Goal: Use online tool/utility: Utilize a website feature to perform a specific function

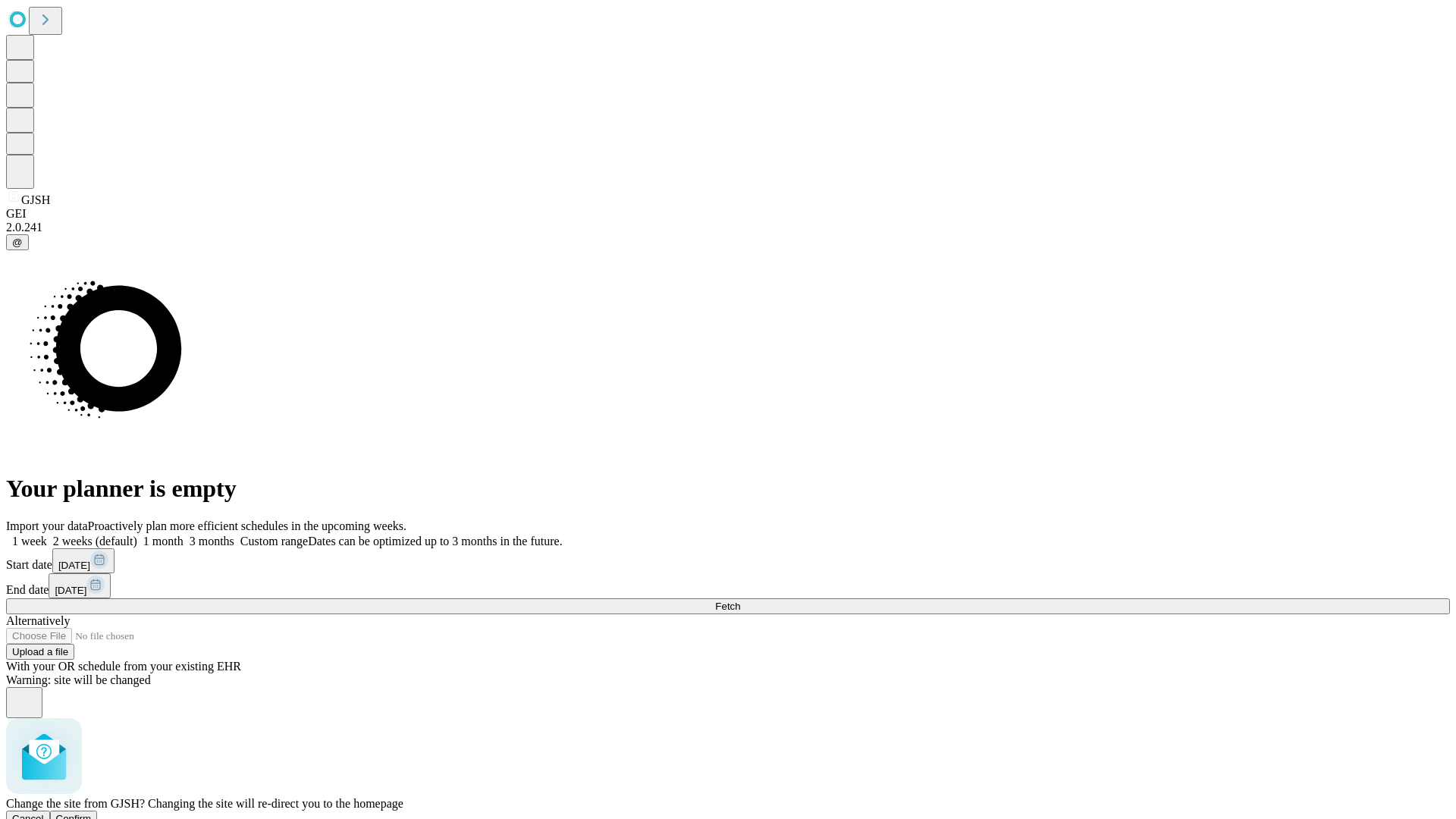
click at [92, 813] on span "Confirm" at bounding box center [74, 819] width 35 height 12
click at [137, 535] on label "2 weeks (default)" at bounding box center [93, 541] width 91 height 13
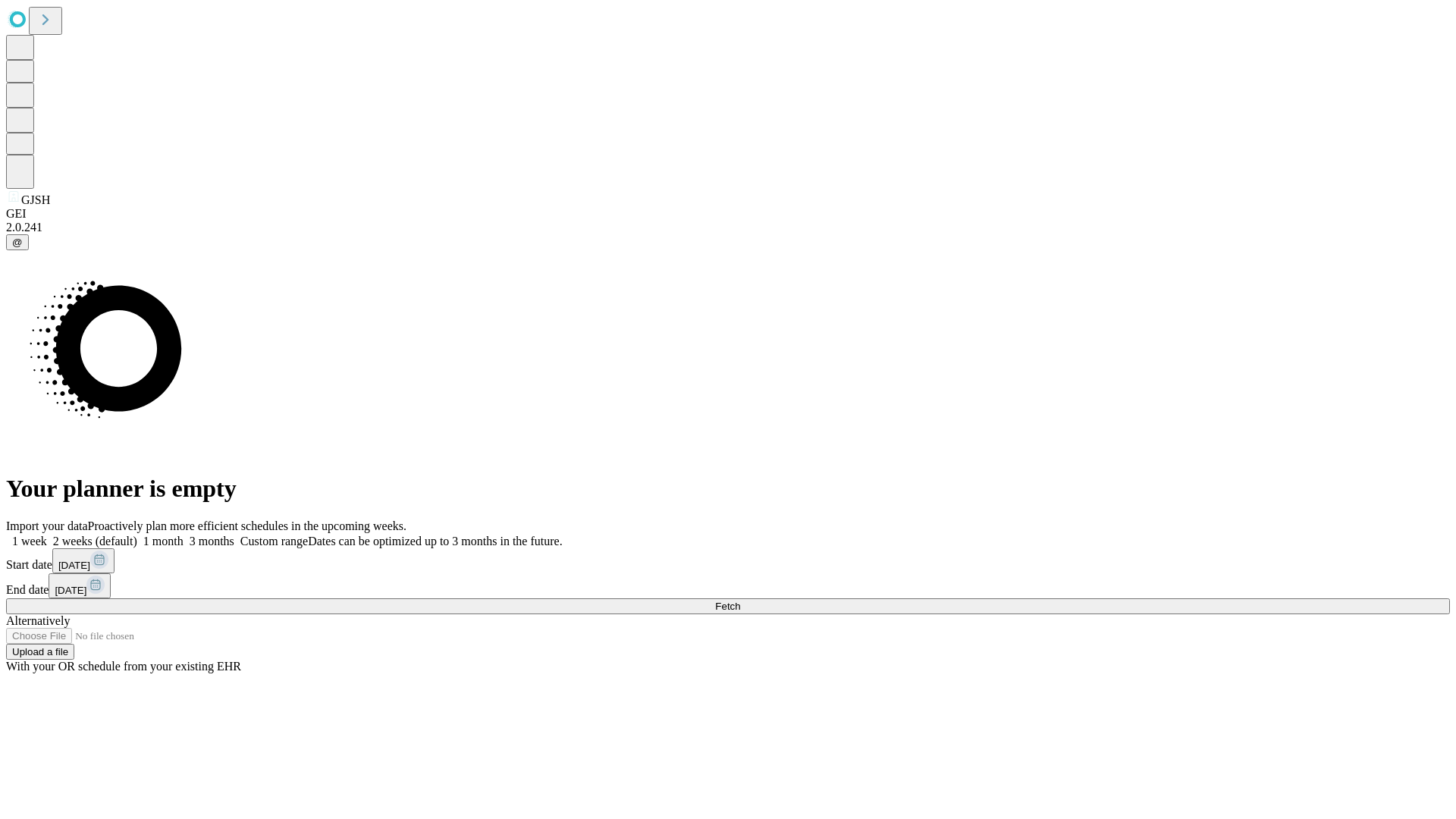
click at [740, 601] on span "Fetch" at bounding box center [727, 607] width 25 height 12
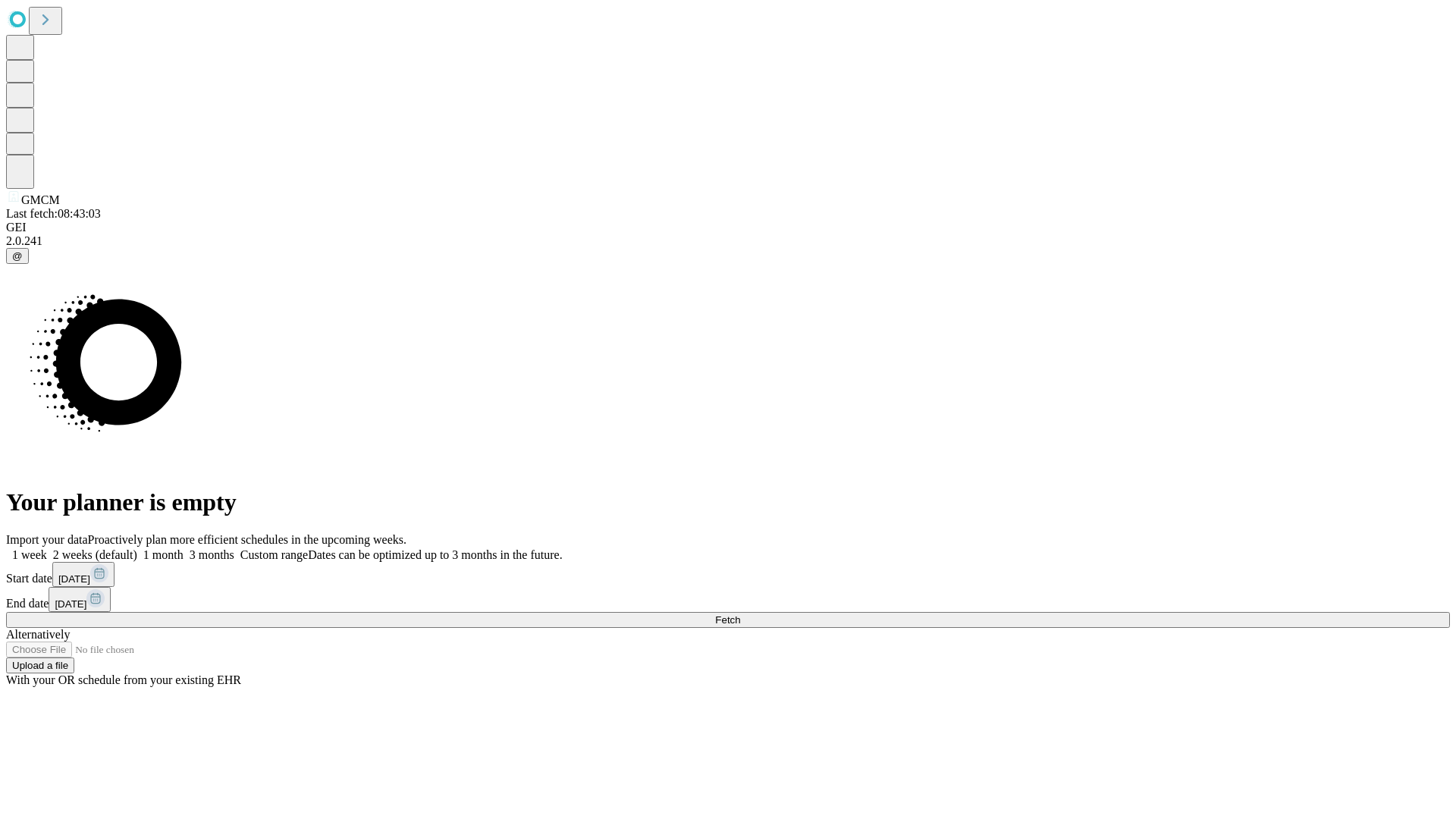
click at [137, 549] on label "2 weeks (default)" at bounding box center [93, 555] width 91 height 13
click at [740, 615] on span "Fetch" at bounding box center [727, 621] width 25 height 12
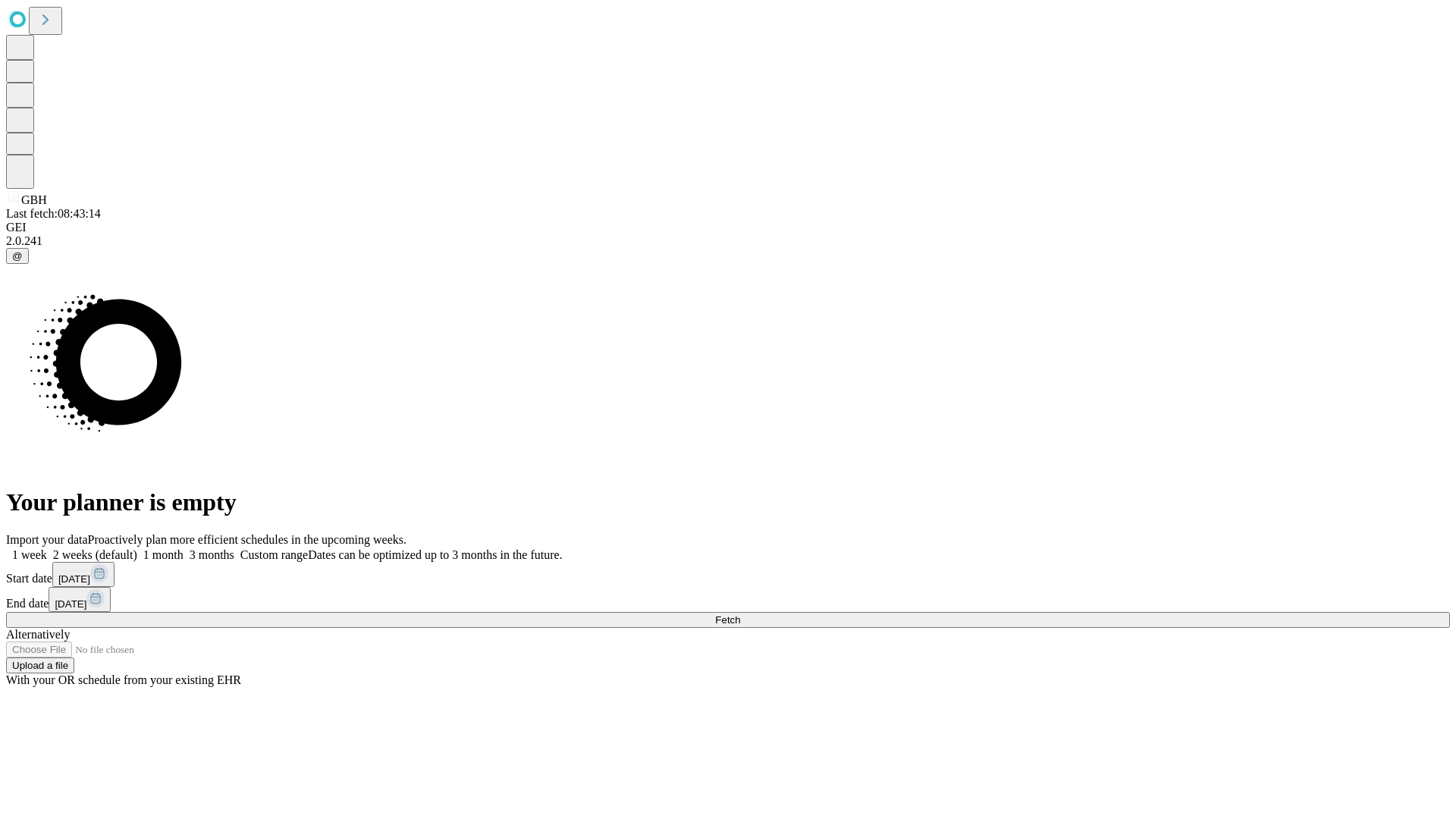
click at [137, 549] on label "2 weeks (default)" at bounding box center [93, 555] width 91 height 13
click at [740, 615] on span "Fetch" at bounding box center [727, 621] width 25 height 12
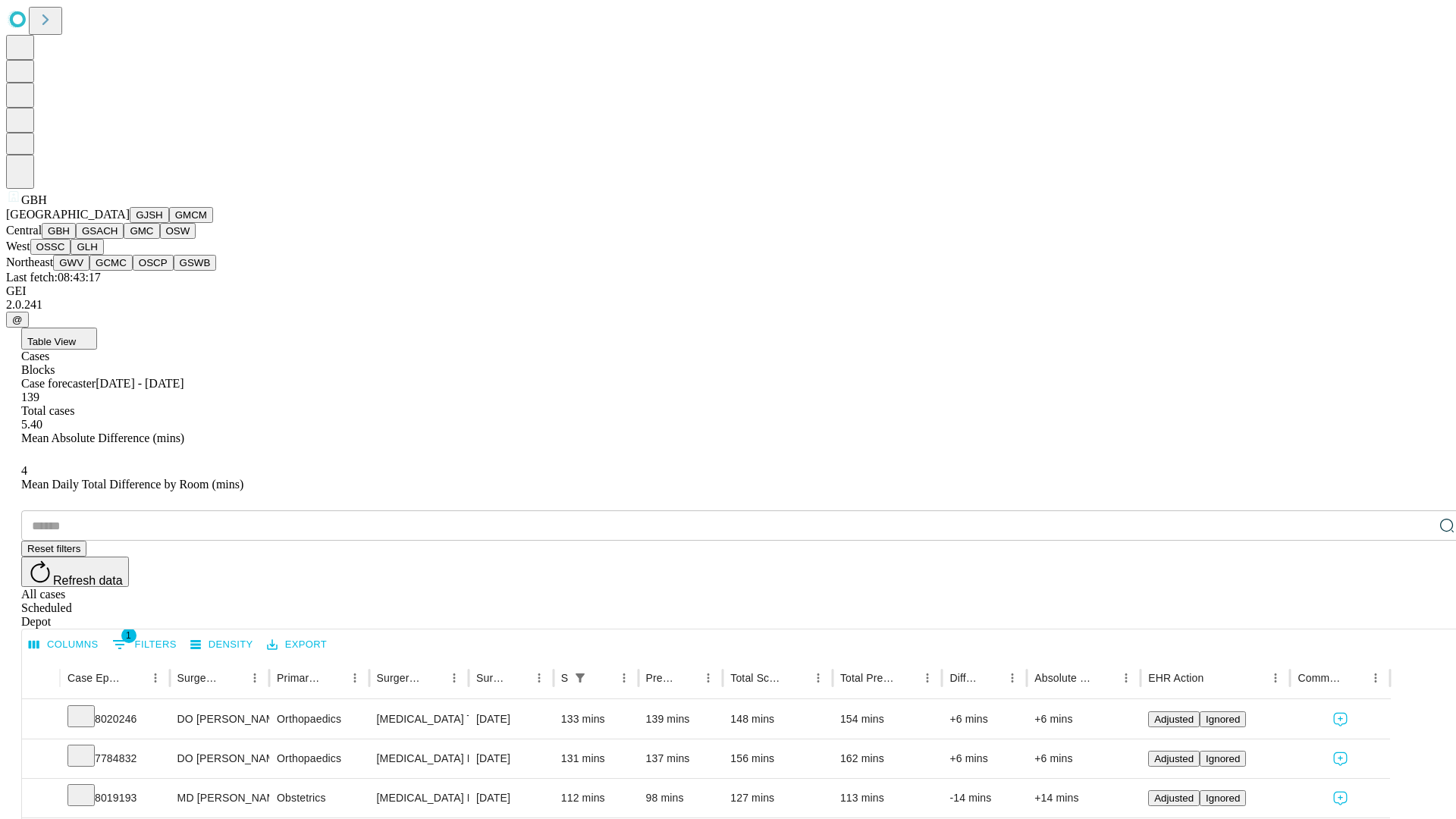
click at [117, 239] on button "GSACH" at bounding box center [99, 231] width 48 height 16
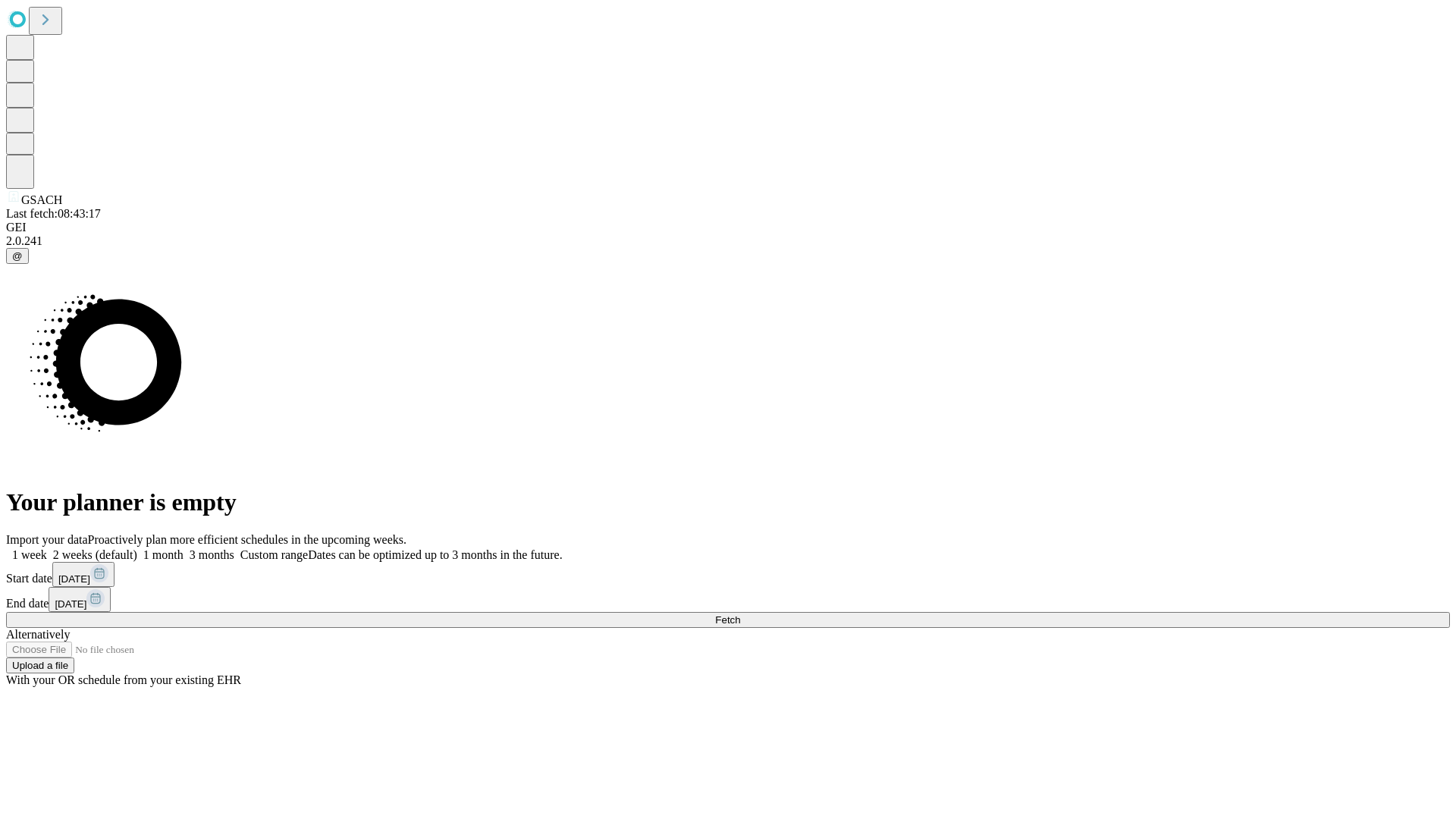
click at [137, 549] on label "2 weeks (default)" at bounding box center [93, 555] width 91 height 13
click at [740, 615] on span "Fetch" at bounding box center [727, 621] width 25 height 12
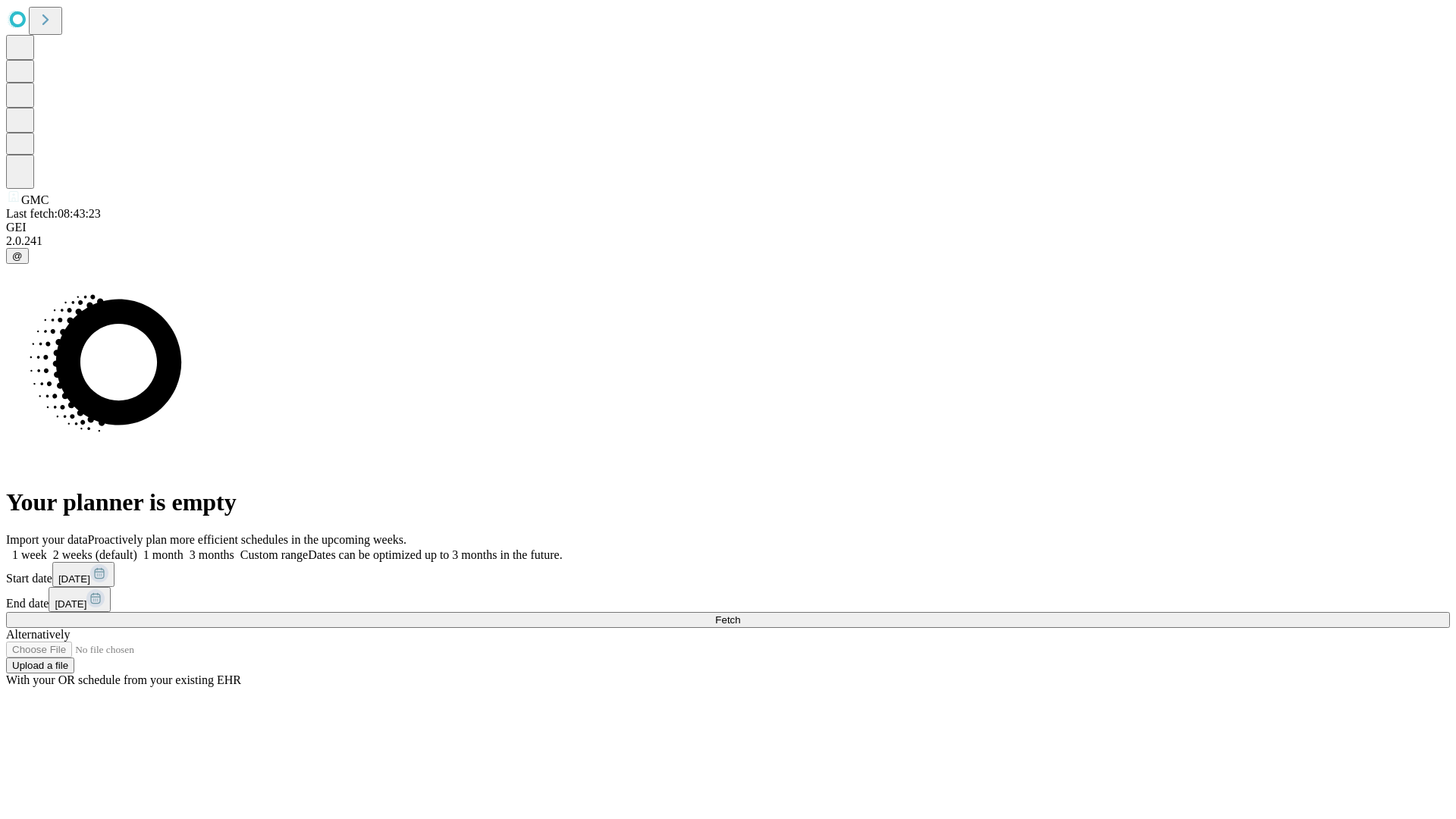
click at [137, 549] on label "2 weeks (default)" at bounding box center [93, 555] width 91 height 13
click at [740, 615] on span "Fetch" at bounding box center [727, 621] width 25 height 12
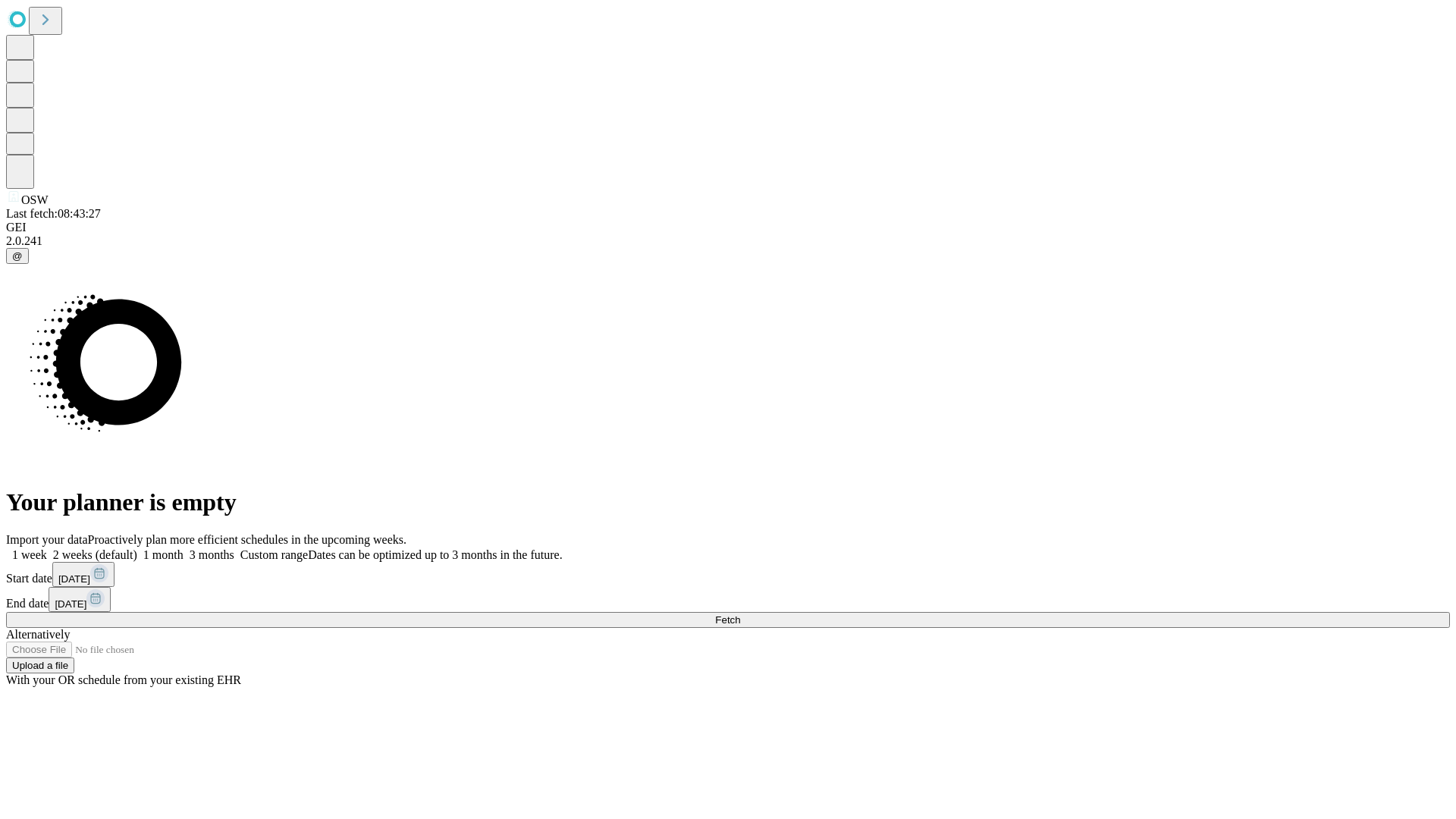
click at [137, 549] on label "2 weeks (default)" at bounding box center [93, 555] width 91 height 13
click at [740, 615] on span "Fetch" at bounding box center [727, 621] width 25 height 12
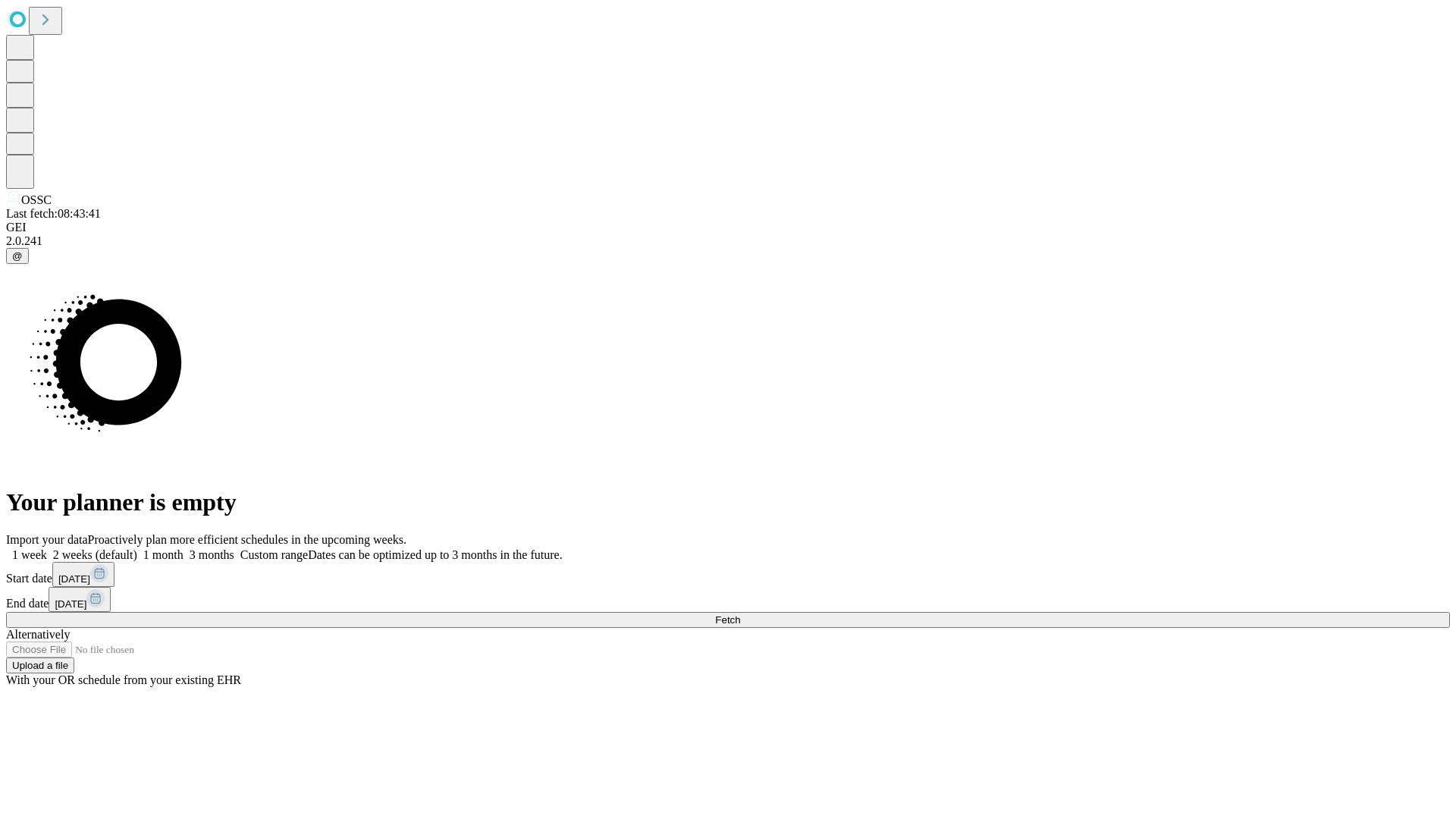
click at [137, 549] on label "2 weeks (default)" at bounding box center [93, 555] width 91 height 13
click at [740, 615] on span "Fetch" at bounding box center [727, 621] width 25 height 12
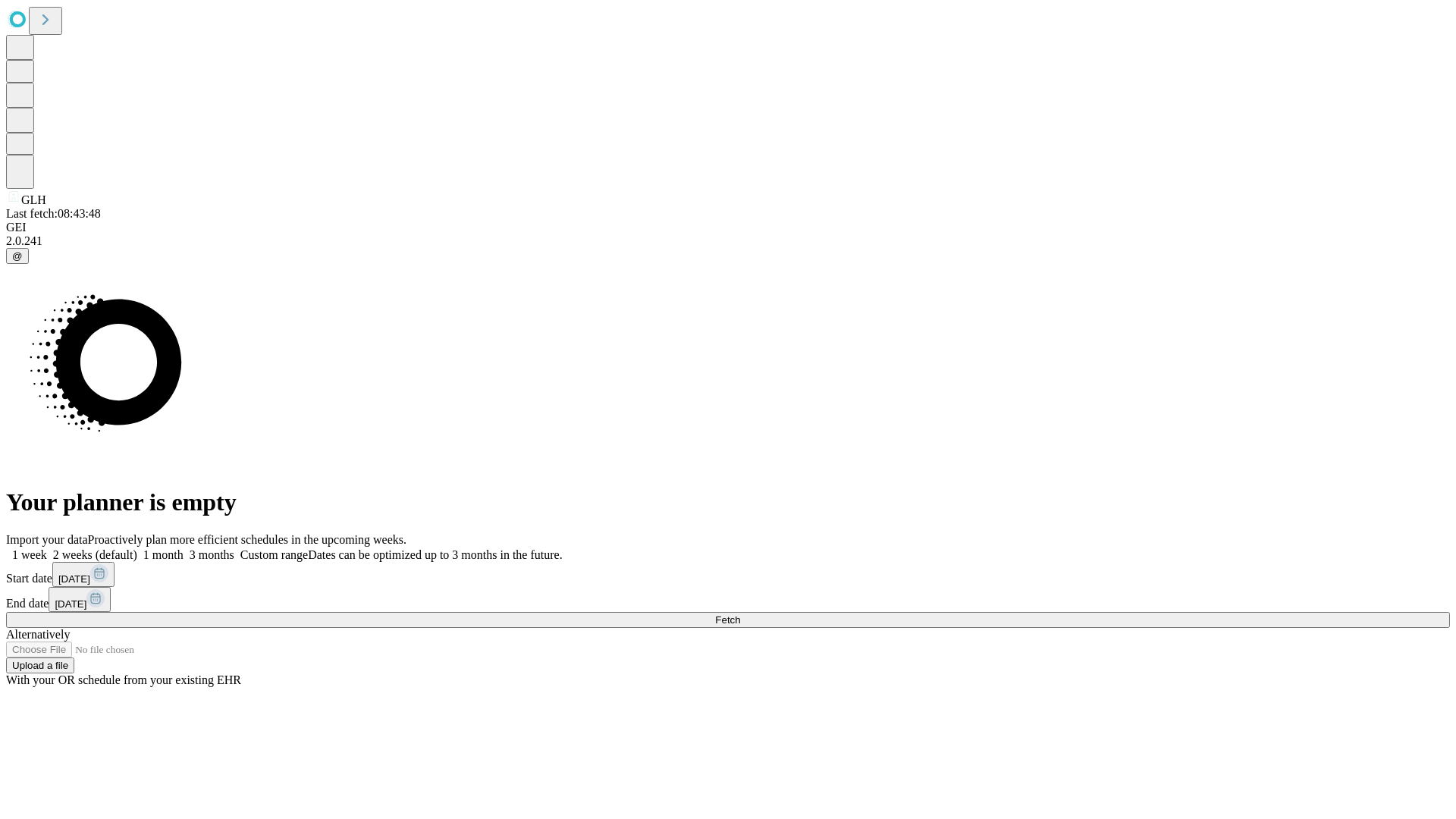
click at [137, 549] on label "2 weeks (default)" at bounding box center [93, 555] width 91 height 13
click at [740, 615] on span "Fetch" at bounding box center [727, 621] width 25 height 12
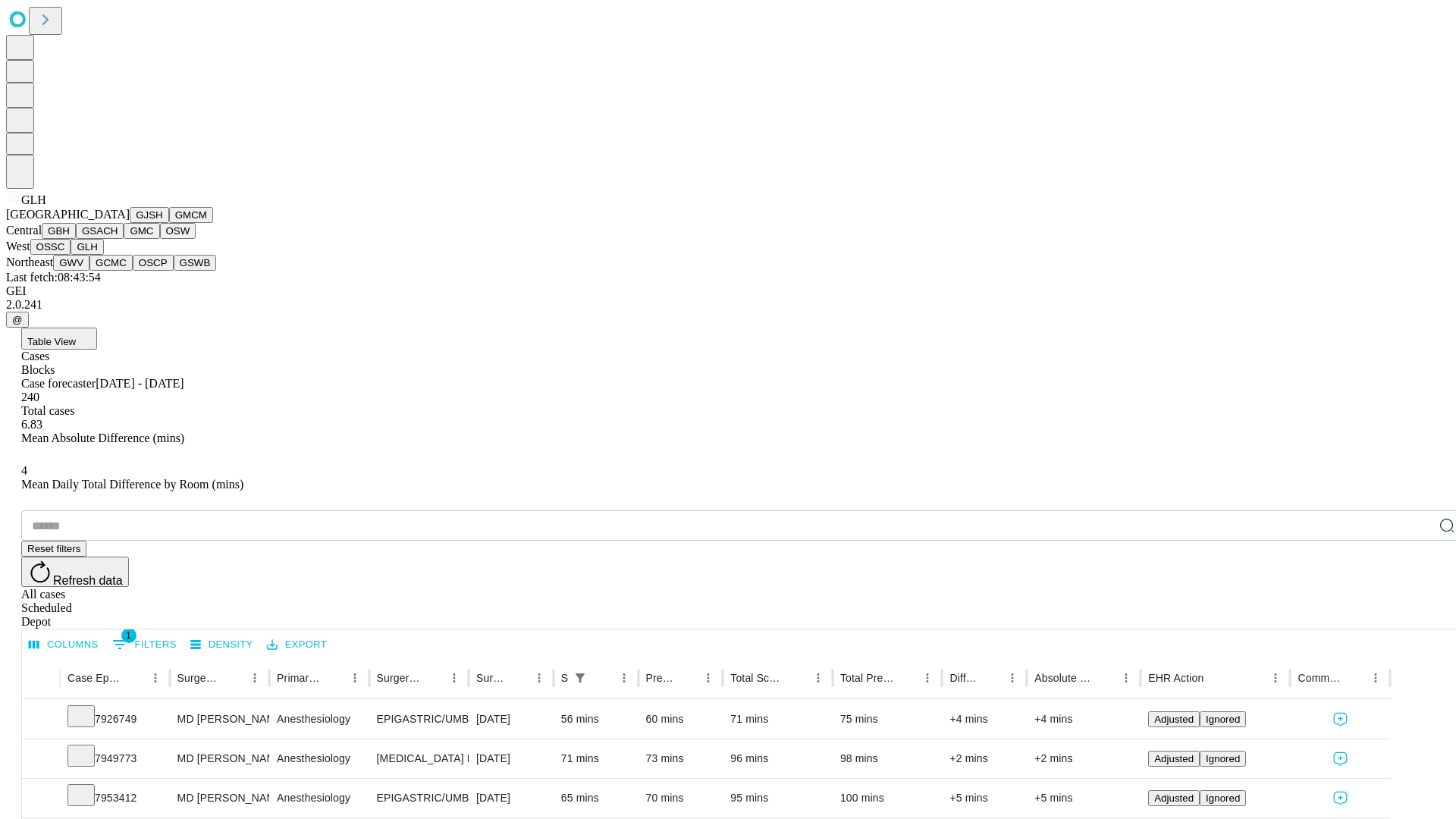
click at [90, 271] on button "GWV" at bounding box center [71, 263] width 36 height 16
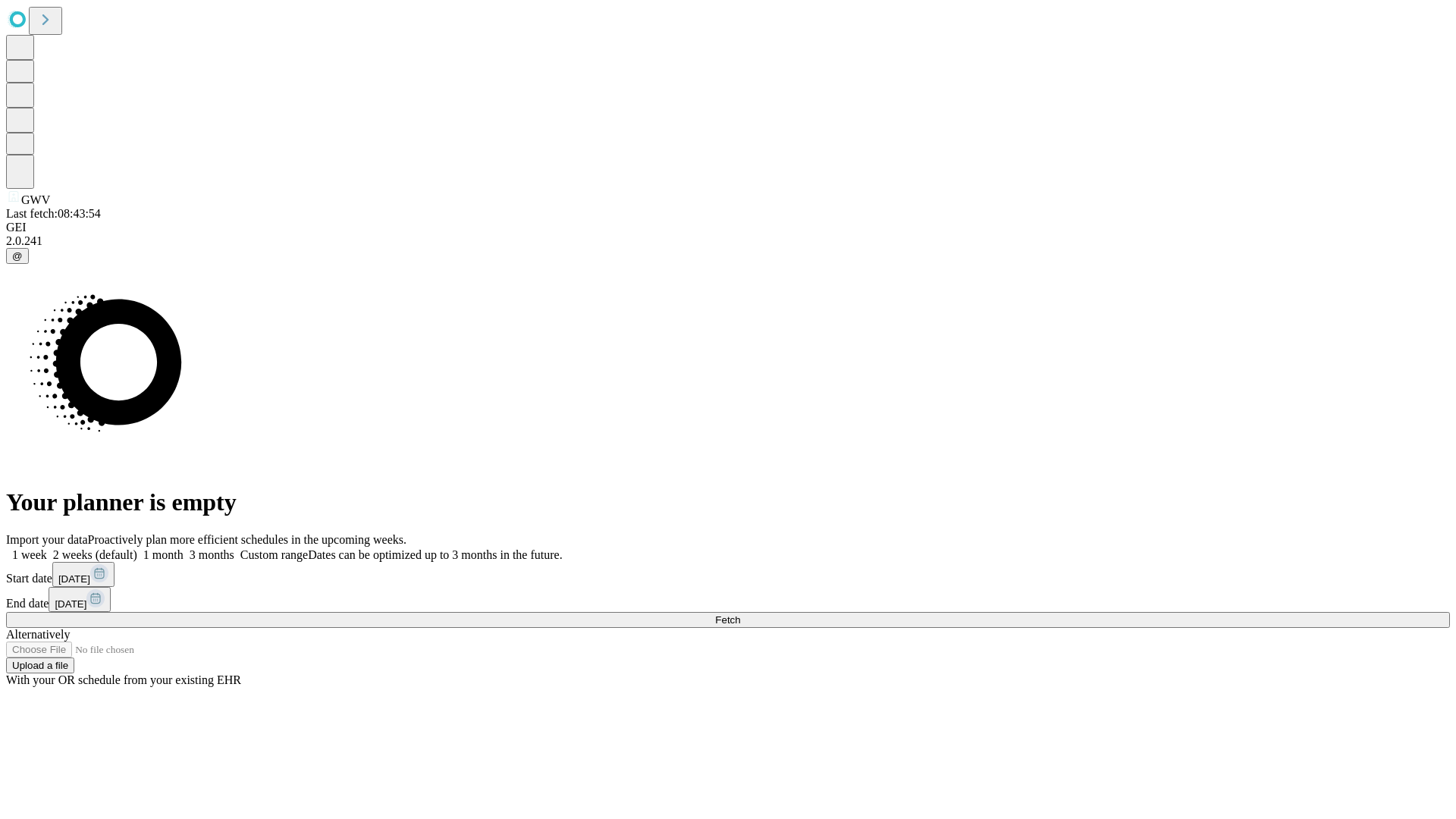
click at [137, 549] on label "2 weeks (default)" at bounding box center [93, 555] width 91 height 13
click at [740, 615] on span "Fetch" at bounding box center [727, 621] width 25 height 12
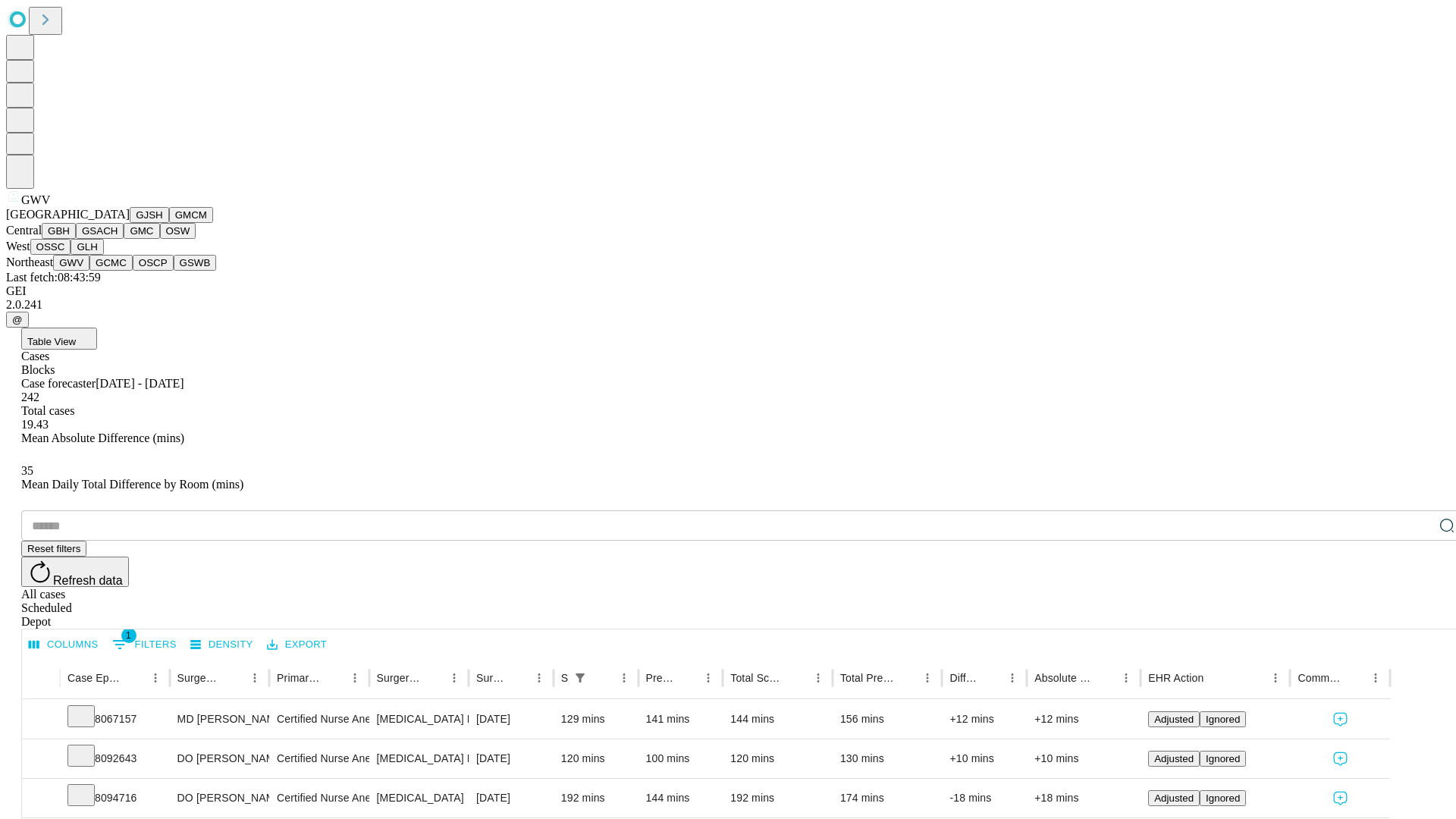
click at [117, 271] on button "GCMC" at bounding box center [111, 263] width 43 height 16
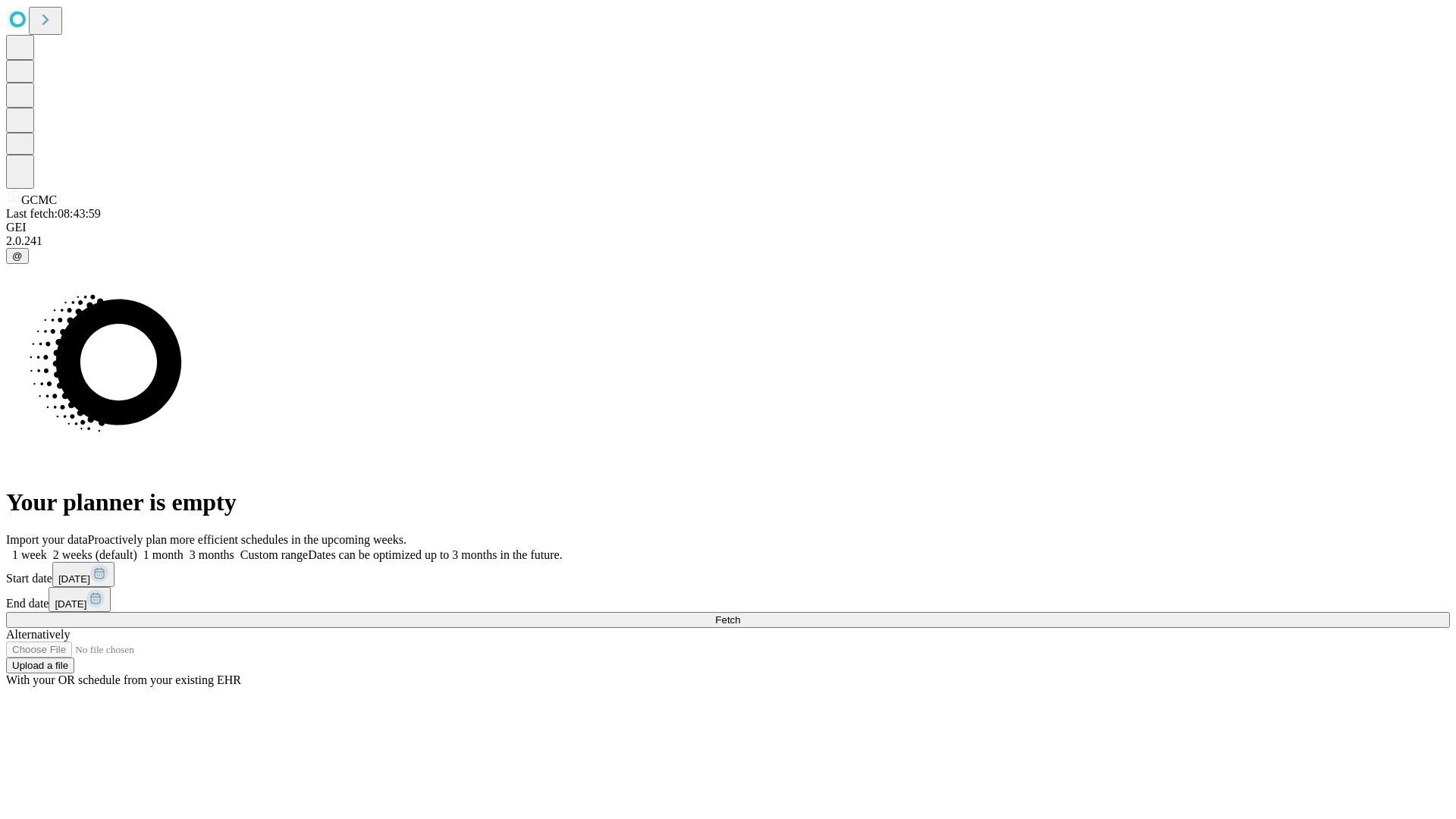
click at [137, 549] on label "2 weeks (default)" at bounding box center [93, 555] width 91 height 13
click at [740, 615] on span "Fetch" at bounding box center [727, 621] width 25 height 12
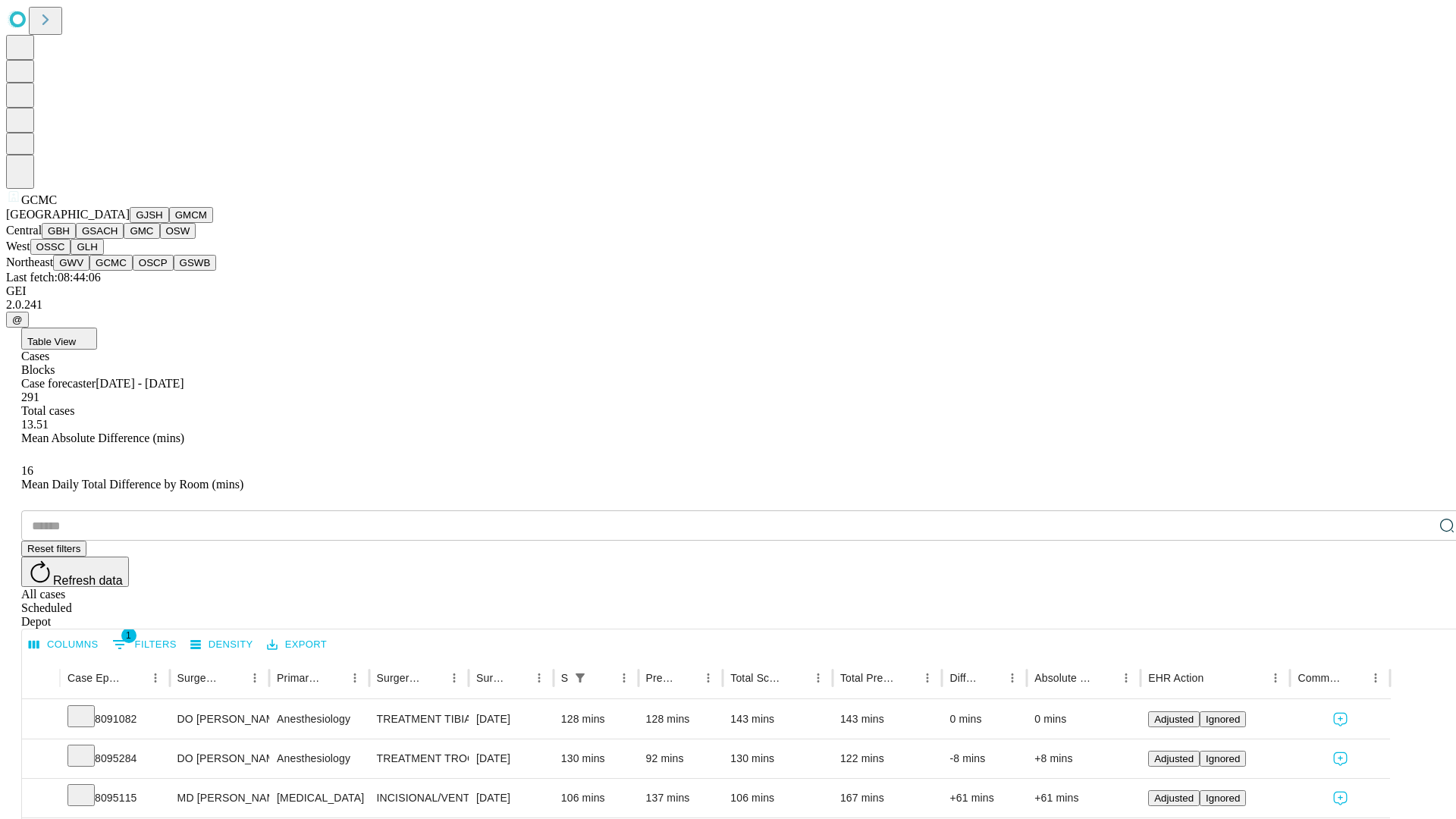
click at [133, 271] on button "OSCP" at bounding box center [154, 263] width 41 height 16
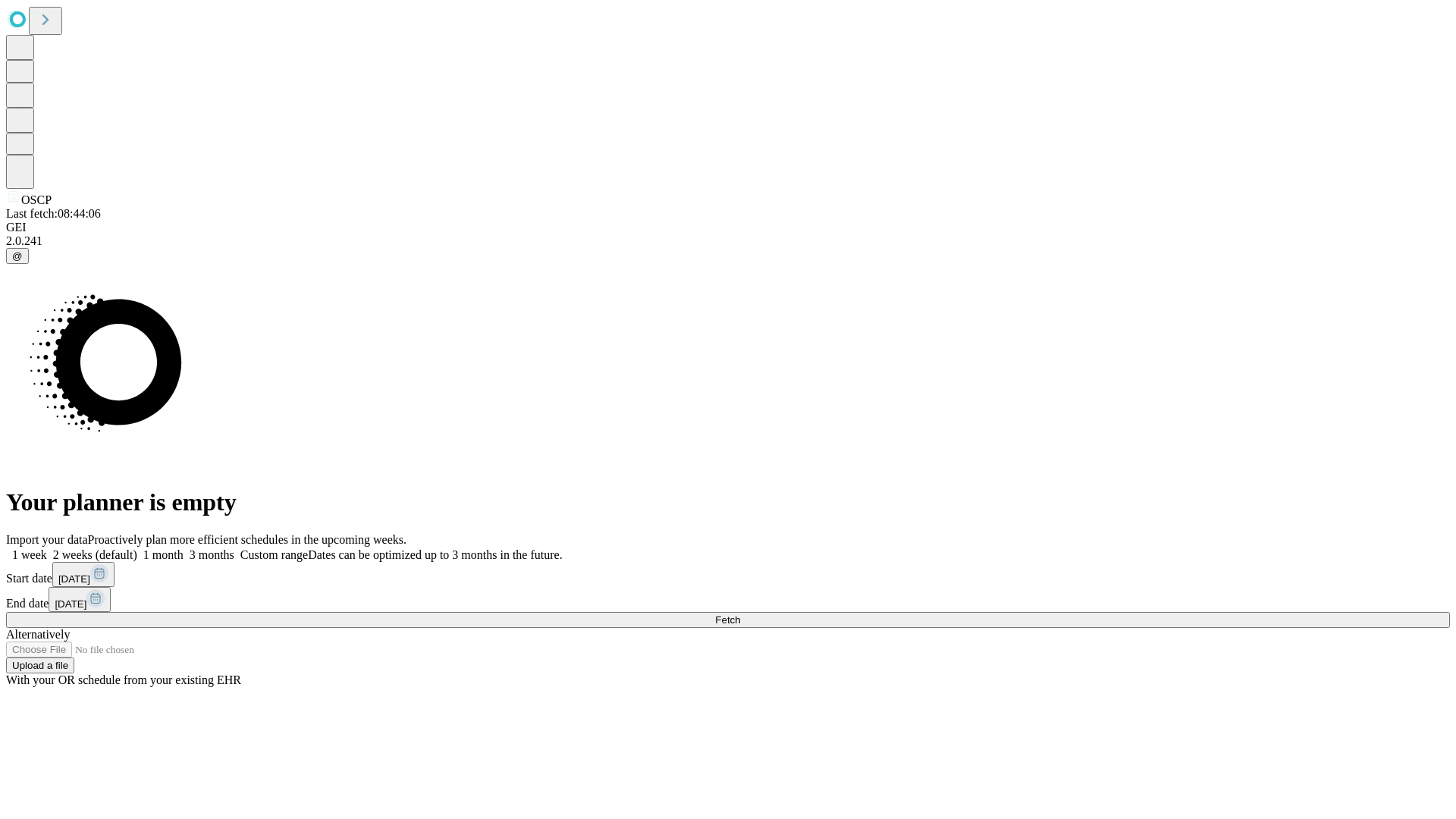
click at [137, 549] on label "2 weeks (default)" at bounding box center [93, 555] width 91 height 13
click at [740, 615] on span "Fetch" at bounding box center [727, 621] width 25 height 12
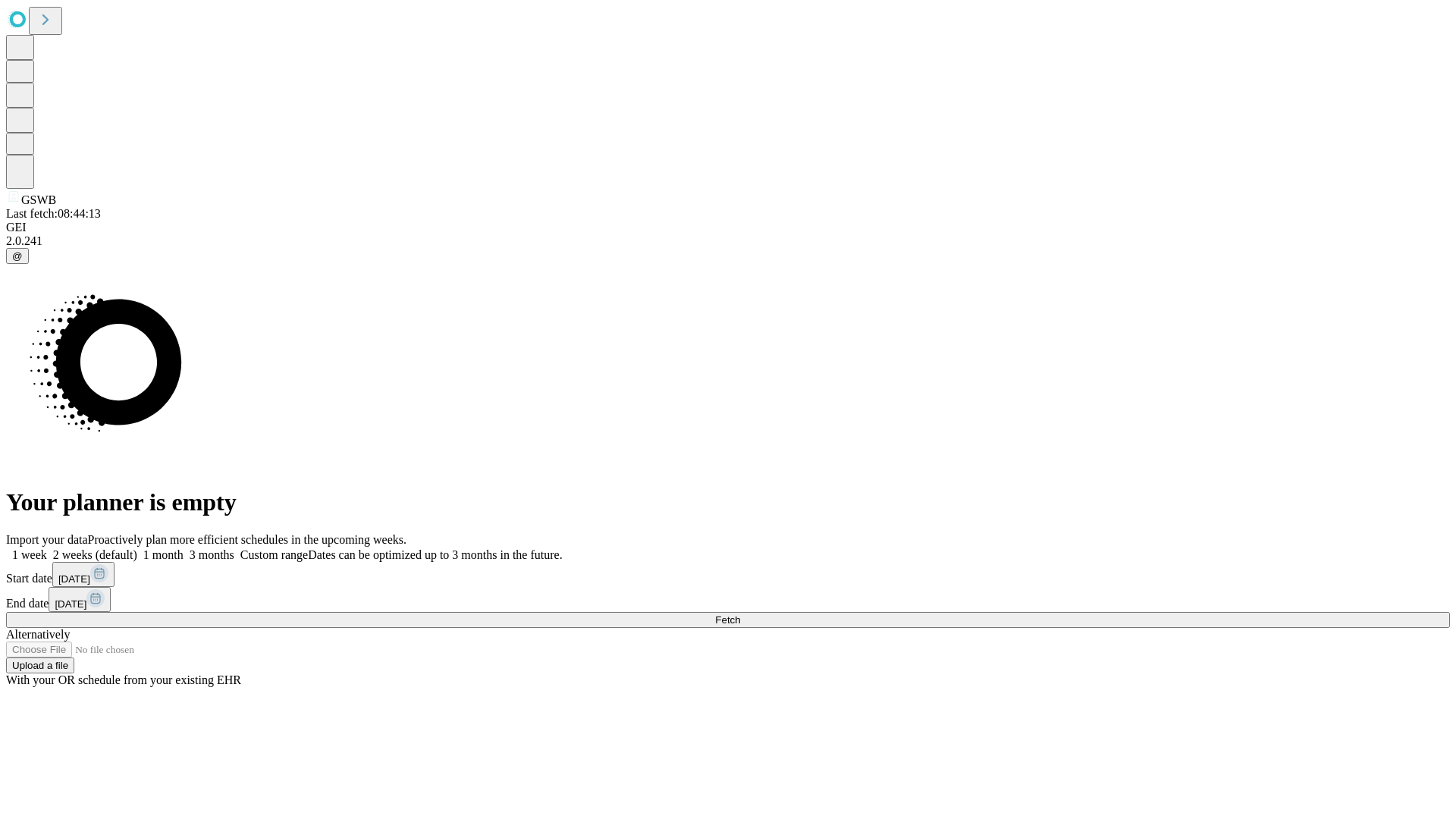
click at [137, 549] on label "2 weeks (default)" at bounding box center [93, 555] width 91 height 13
click at [740, 615] on span "Fetch" at bounding box center [727, 621] width 25 height 12
